Goal: Task Accomplishment & Management: Manage account settings

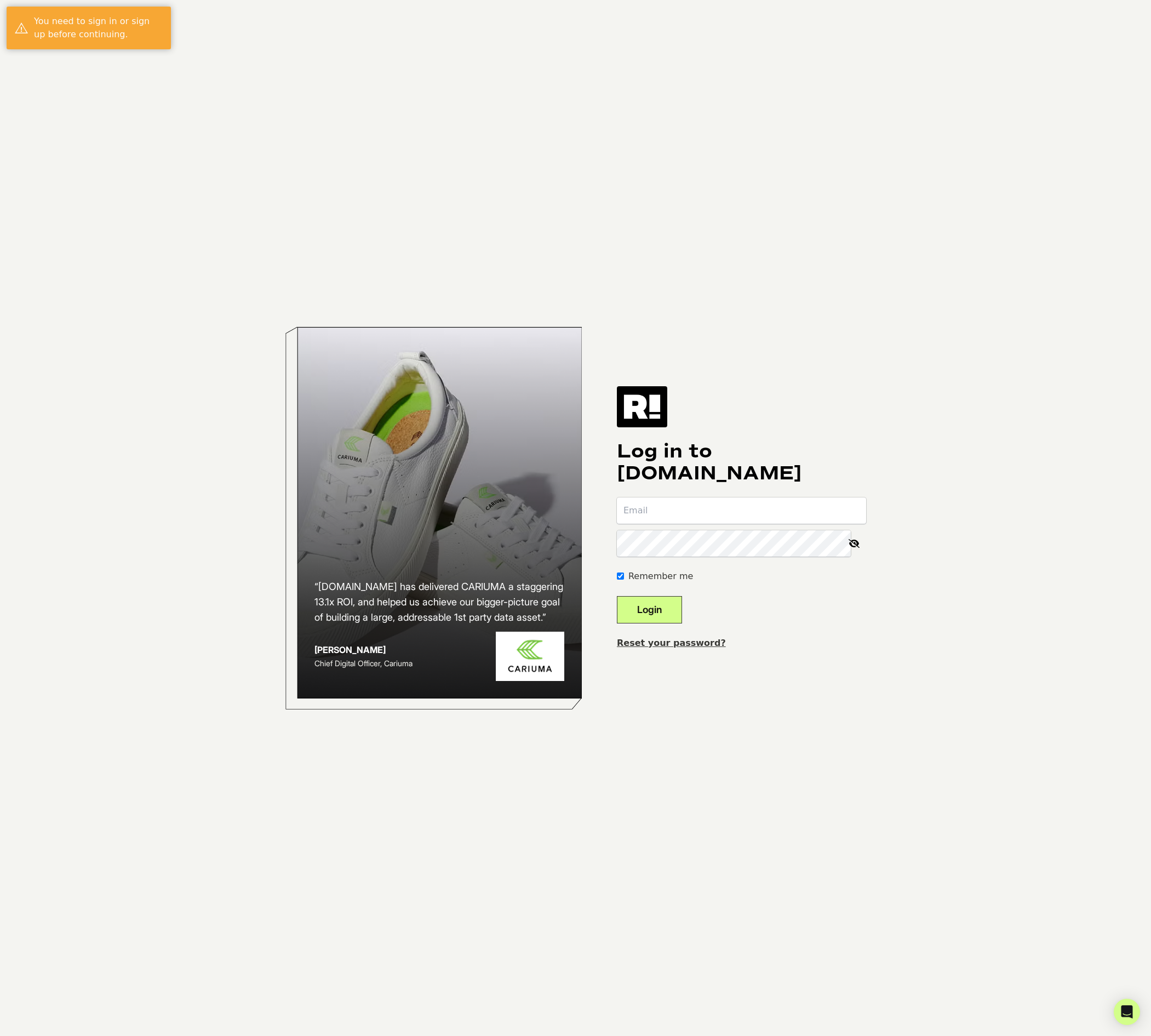
type input "analytics@blinkcommerce.io"
click at [800, 487] on div "Log in to Retention.com analytics@blinkcommerce.io Remember me Login Reset your…" at bounding box center [742, 517] width 249 height 263
click at [679, 599] on button "Login" at bounding box center [650, 609] width 65 height 27
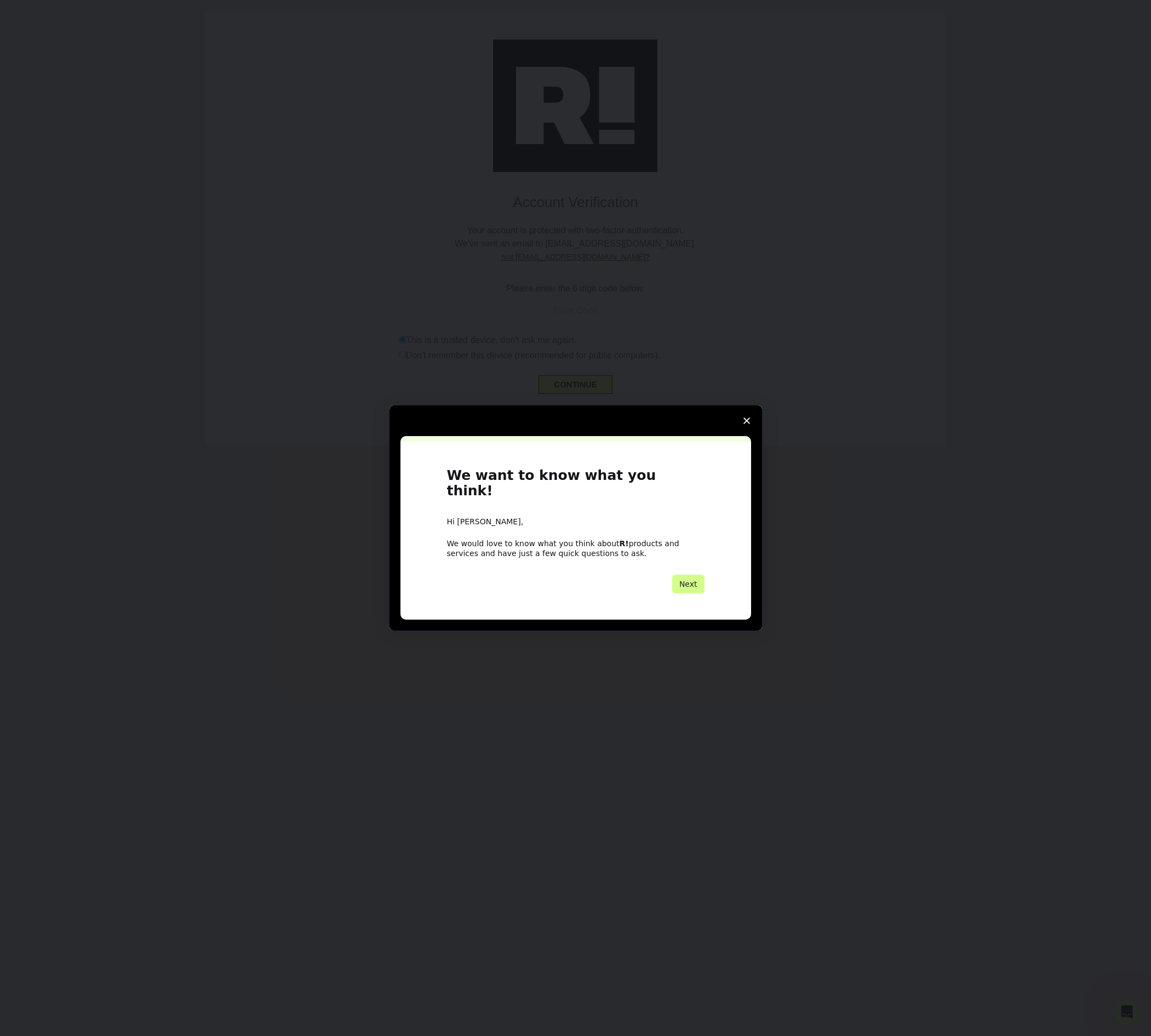
click at [747, 424] on polygon "Close survey" at bounding box center [747, 421] width 6 height 6
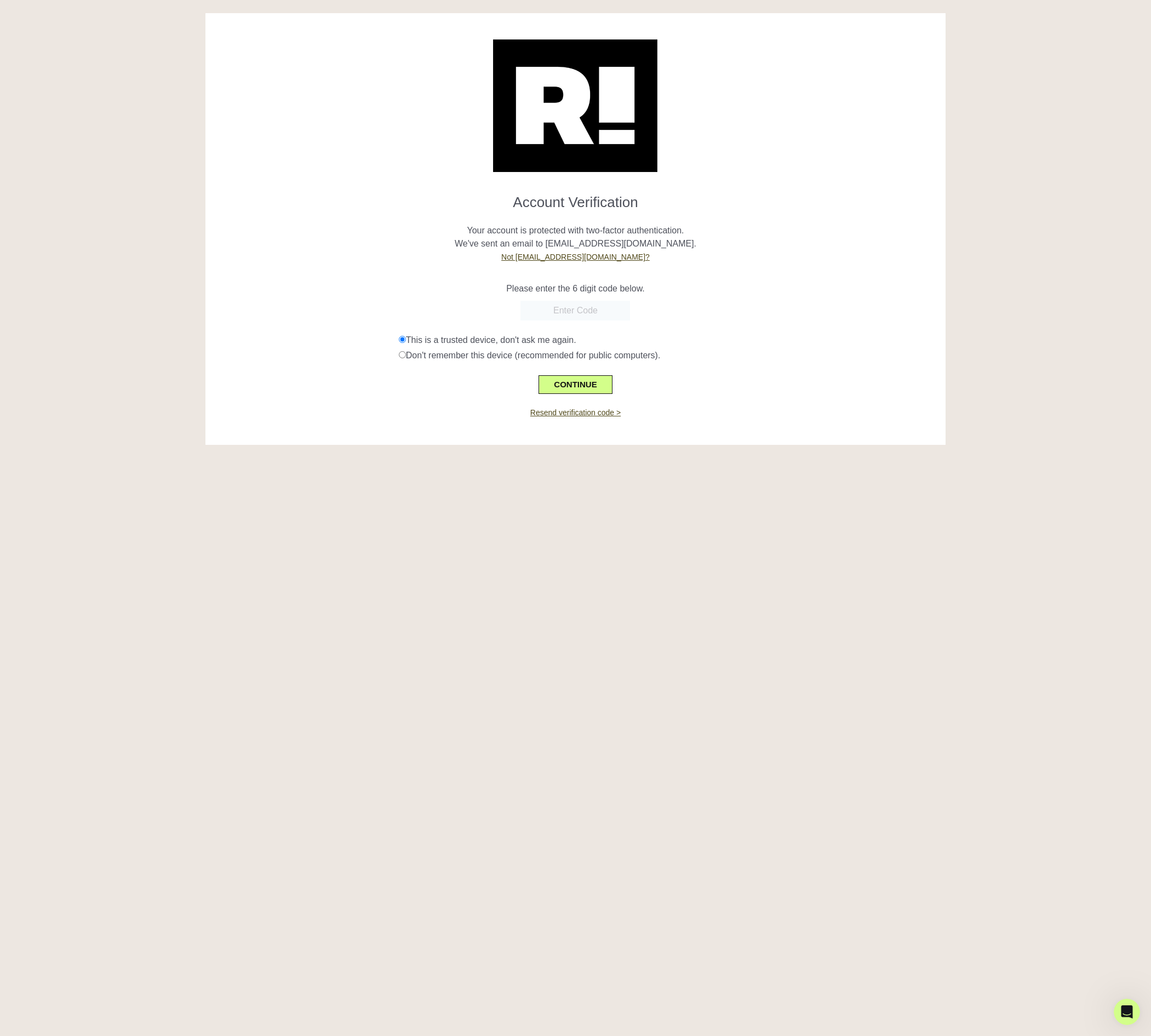
click at [596, 308] on input "text" at bounding box center [575, 310] width 109 height 20
paste input "304697"
type input "304697"
click at [583, 389] on button "CONTINUE" at bounding box center [575, 384] width 74 height 19
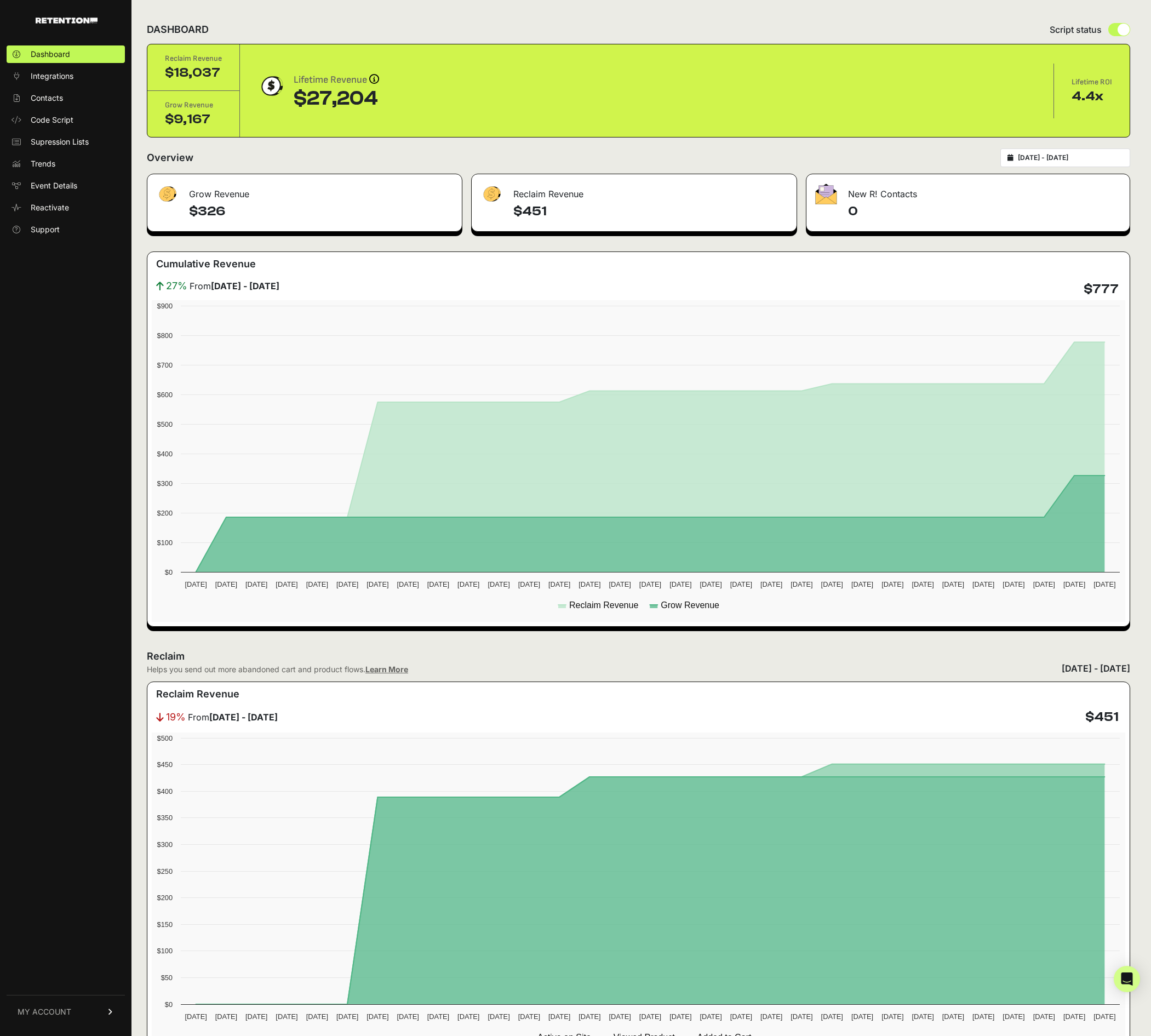
click at [82, 1016] on link "MY ACCOUNT" at bounding box center [65, 1012] width 118 height 33
click at [79, 913] on span "Account Details" at bounding box center [59, 910] width 56 height 11
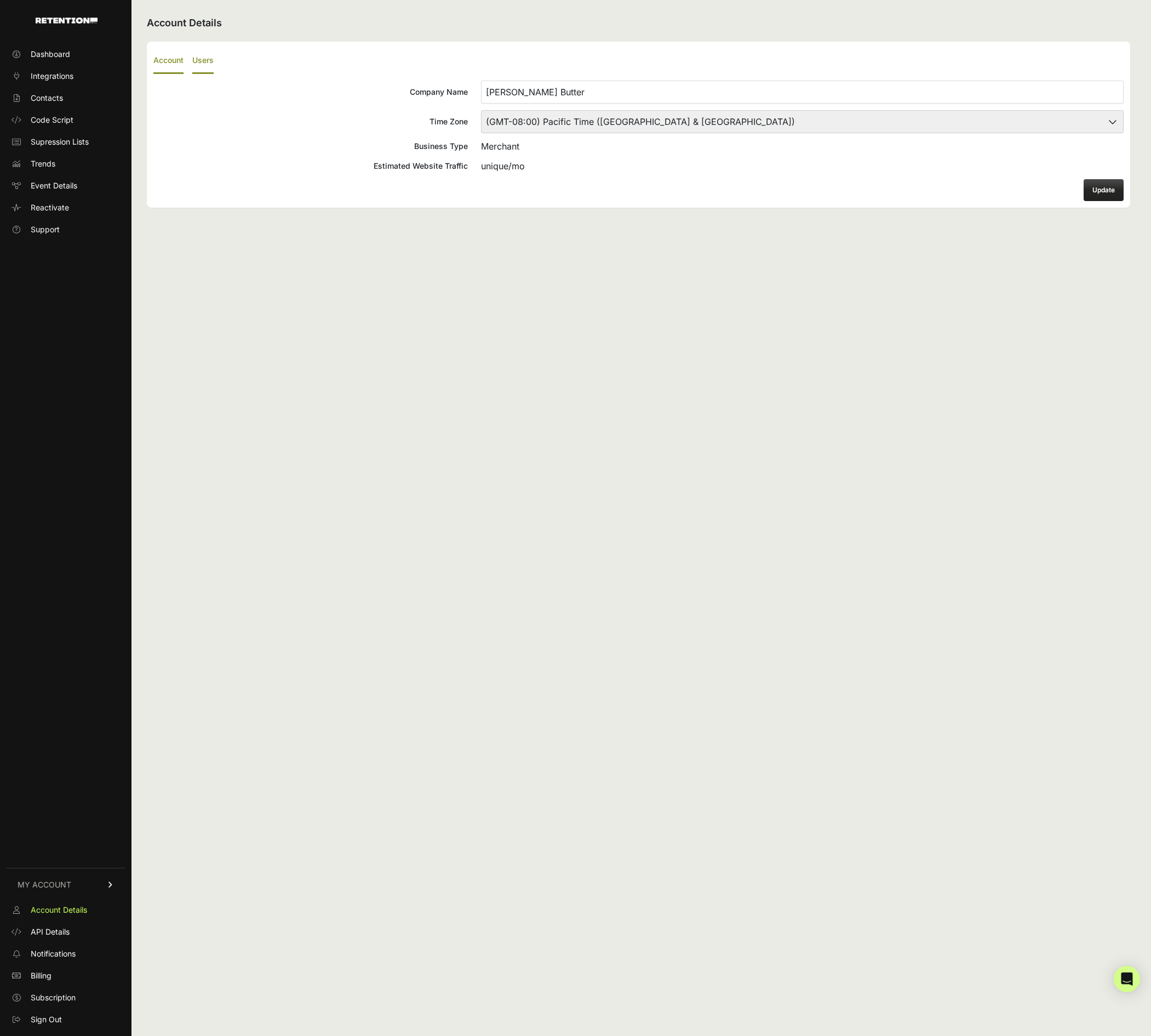
click at [212, 61] on label "Users" at bounding box center [203, 61] width 21 height 26
click at [0, 0] on input "Users" at bounding box center [0, 0] width 0 height 0
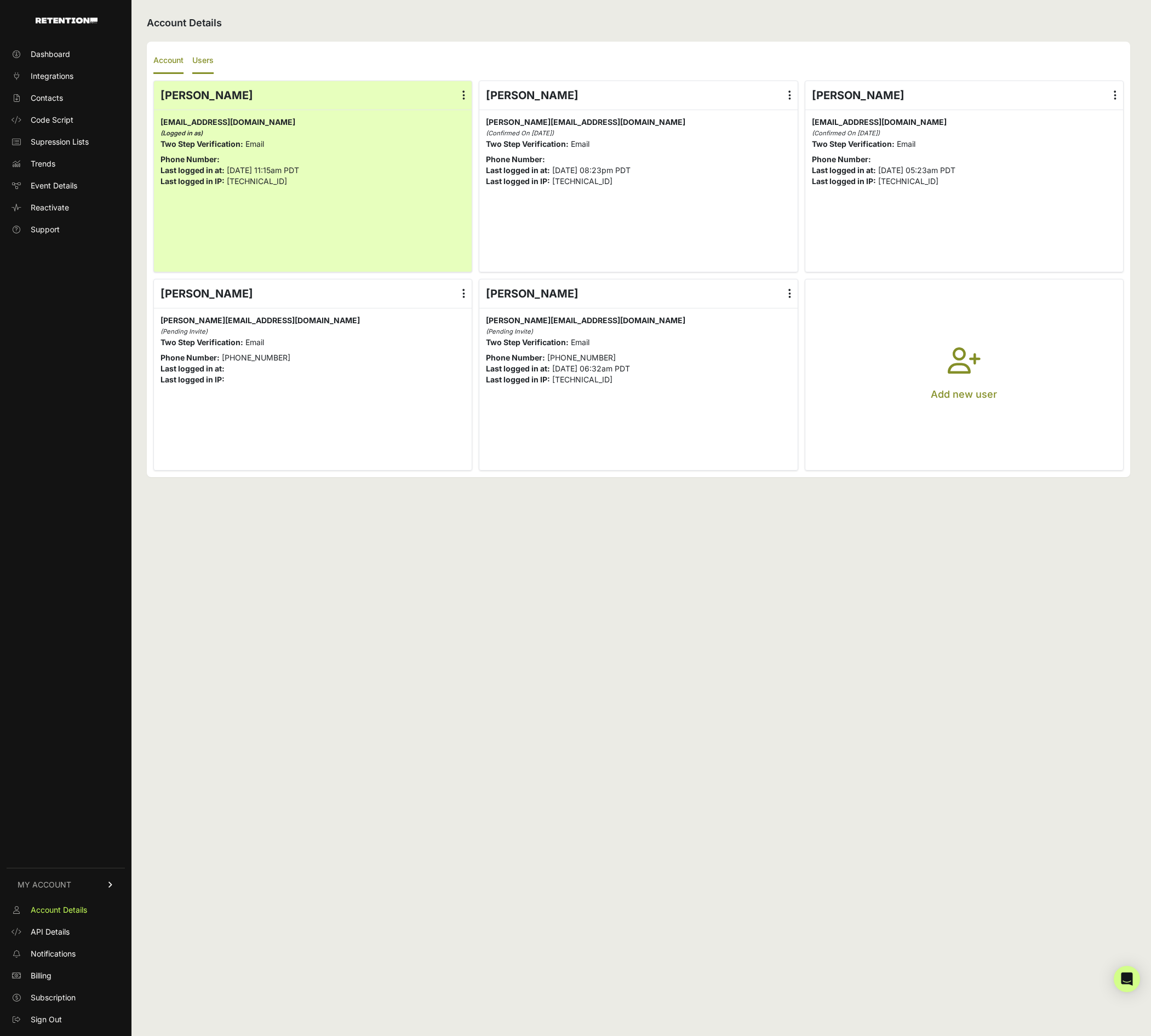
click at [176, 63] on label "Account" at bounding box center [168, 61] width 30 height 26
click at [0, 0] on input "Account" at bounding box center [0, 0] width 0 height 0
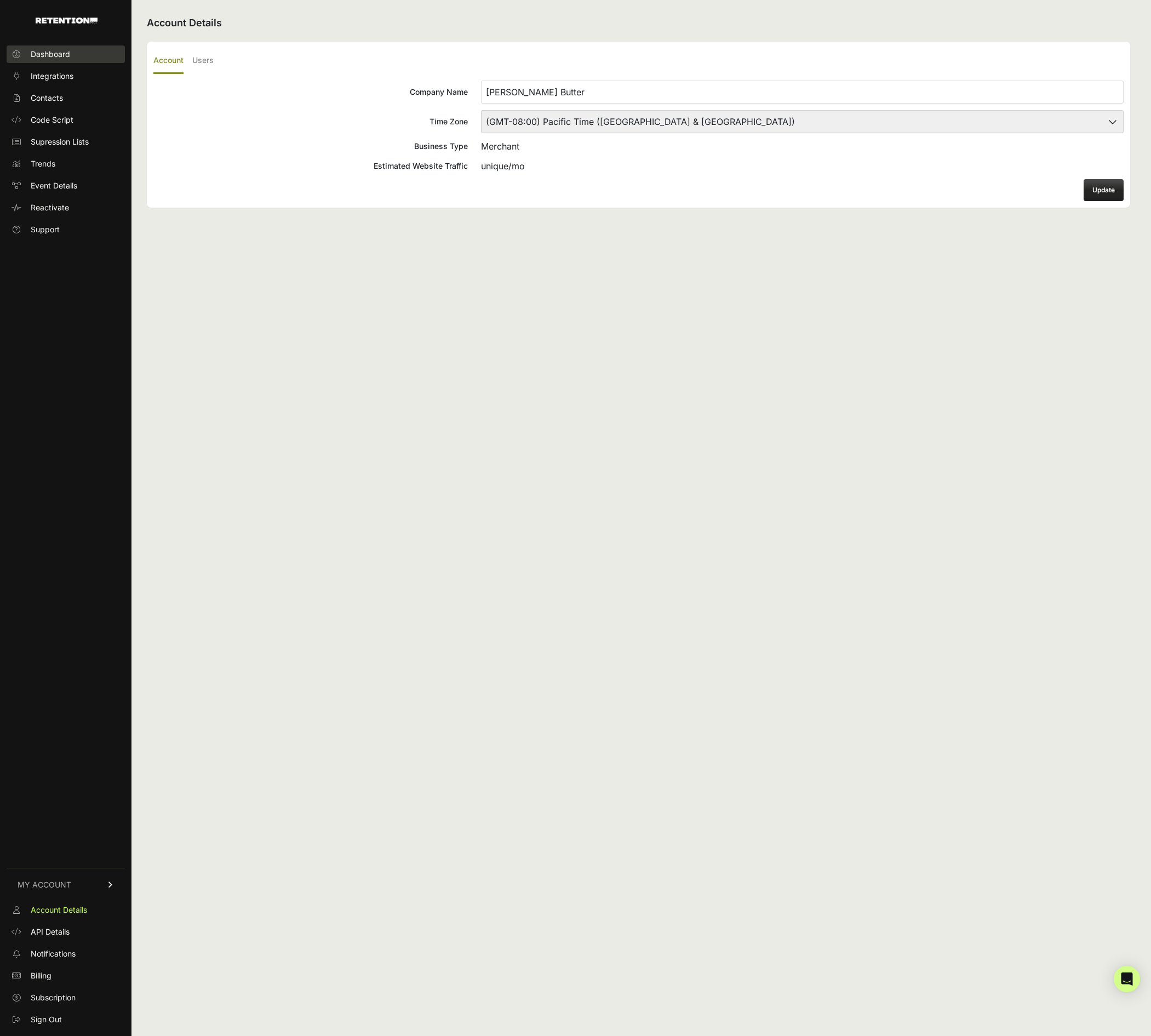
click at [59, 56] on span "Dashboard" at bounding box center [51, 54] width 40 height 11
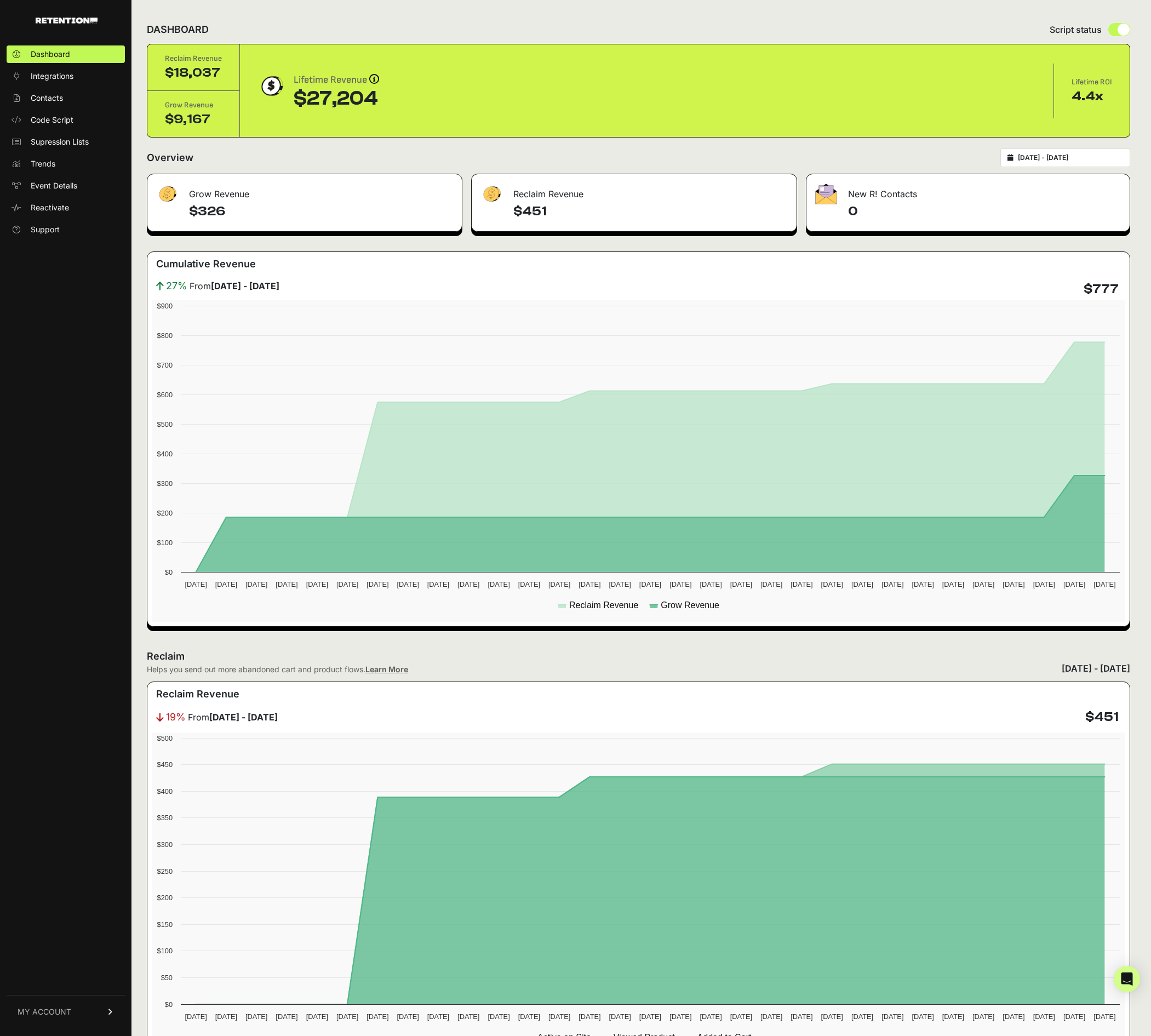
click at [817, 154] on div "Overview [DATE] - [DATE]" at bounding box center [639, 157] width 983 height 19
click at [805, 153] on div "Overview [DATE] - [DATE]" at bounding box center [639, 157] width 983 height 19
